Goal: Transaction & Acquisition: Register for event/course

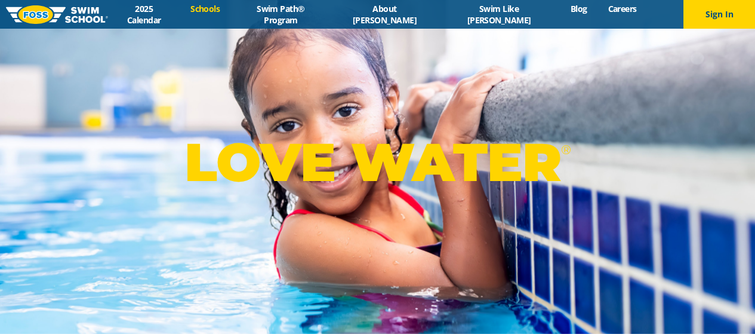
click at [230, 12] on link "Schools" at bounding box center [205, 8] width 50 height 11
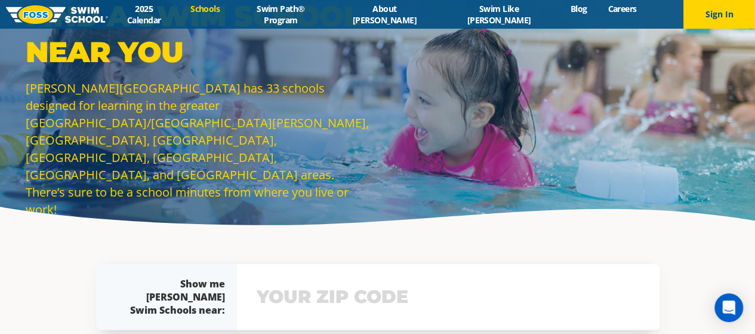
click at [347, 307] on input "text" at bounding box center [448, 296] width 389 height 35
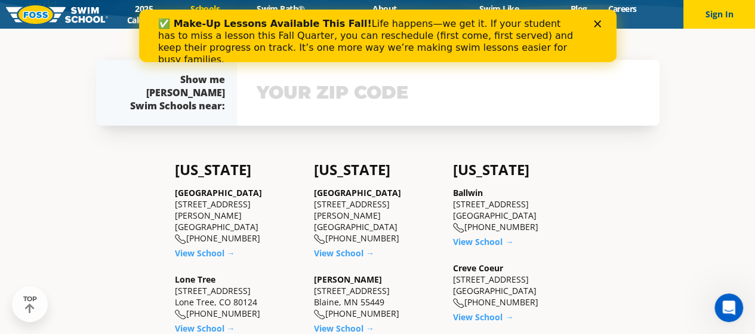
scroll to position [204, 0]
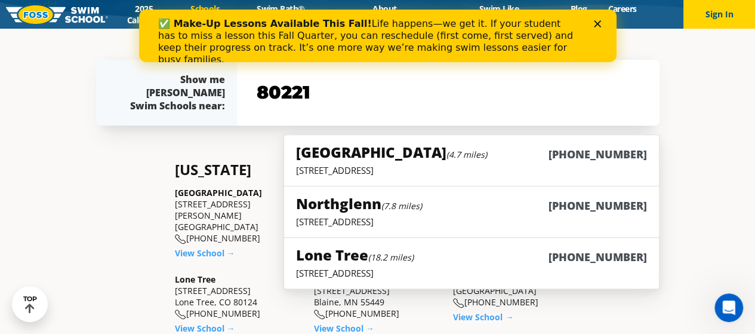
type input "80221"
click at [596, 22] on polygon "Close" at bounding box center [596, 23] width 7 height 7
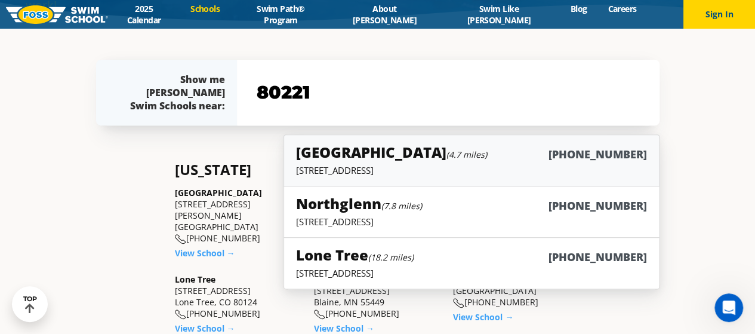
click at [432, 178] on link "Westminster (4.7 miles) (983) 203-0300 6815 W. 88th Avenue, Westminster, CO 800…" at bounding box center [472, 160] width 376 height 52
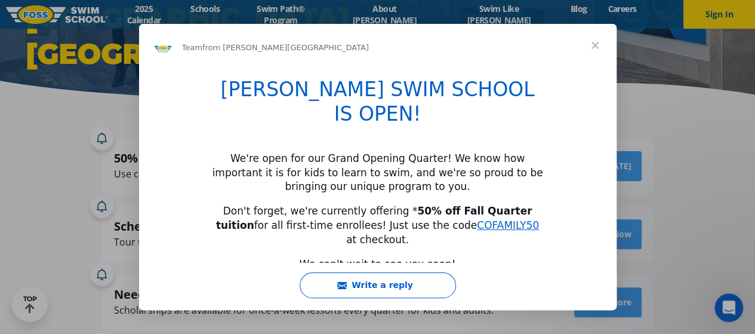
click at [593, 47] on span "Close" at bounding box center [595, 45] width 43 height 43
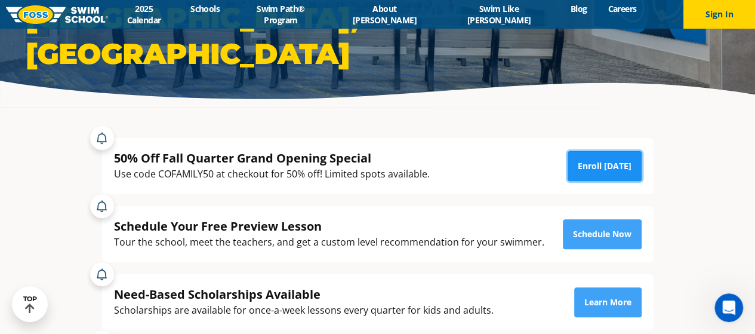
click at [593, 161] on link "Enroll [DATE]" at bounding box center [605, 166] width 74 height 30
